Goal: Task Accomplishment & Management: Complete application form

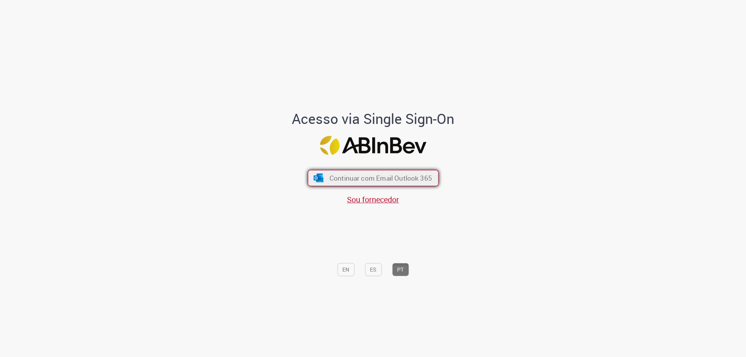
click at [404, 183] on button "Continuar com Email Outlook 365" at bounding box center [373, 178] width 131 height 16
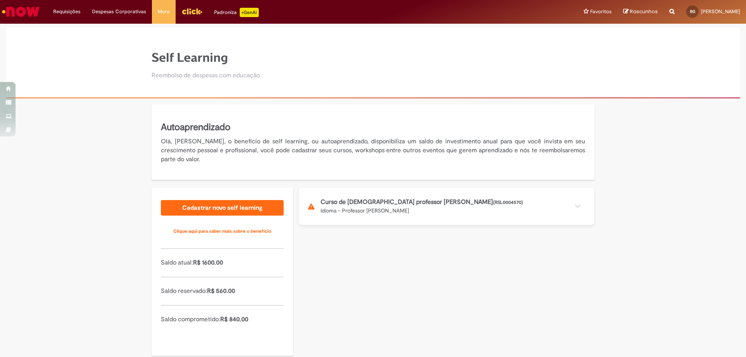
click at [413, 198] on button at bounding box center [446, 206] width 295 height 37
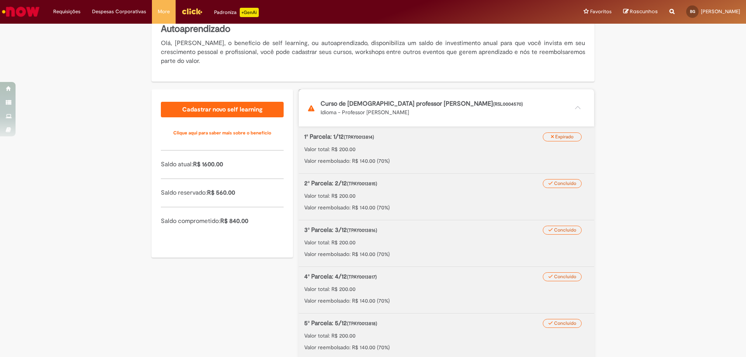
scroll to position [117, 0]
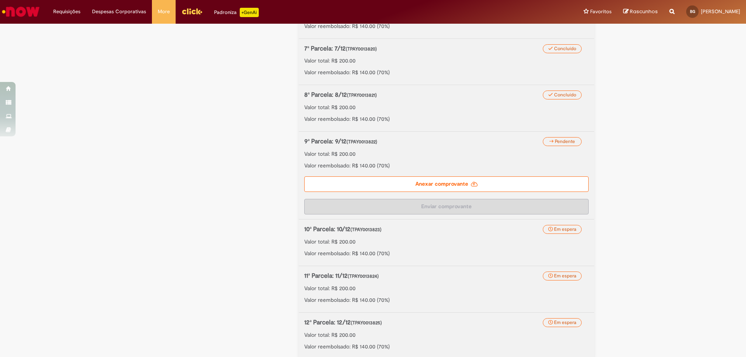
click at [492, 186] on label "Anexar comprovante" at bounding box center [446, 184] width 284 height 16
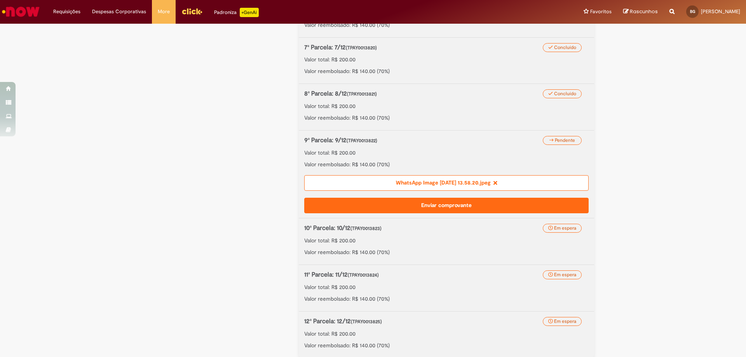
scroll to position [468, 0]
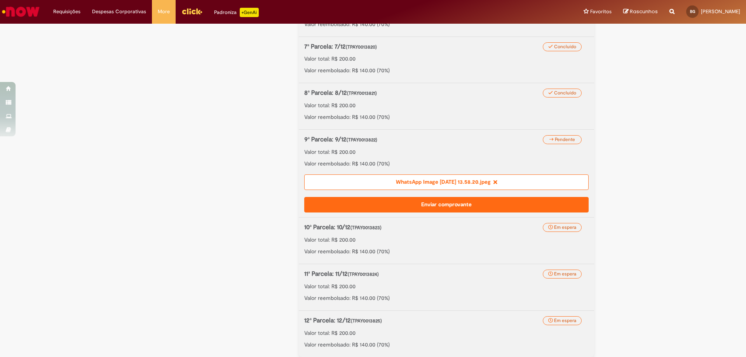
click at [465, 205] on button "Enviar comprovante" at bounding box center [446, 205] width 284 height 16
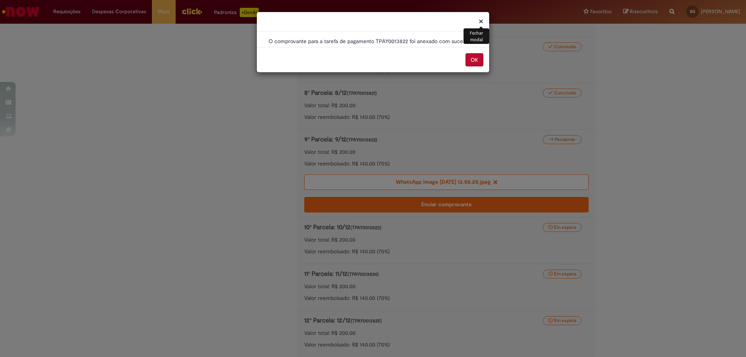
click at [477, 59] on button "OK" at bounding box center [474, 59] width 18 height 13
